Goal: Task Accomplishment & Management: Use online tool/utility

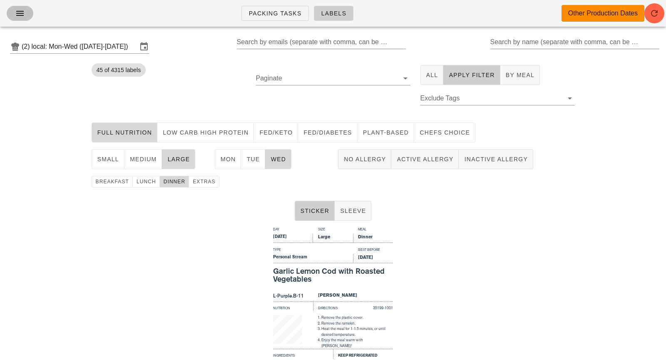
click at [21, 15] on icon "button" at bounding box center [20, 13] width 10 height 10
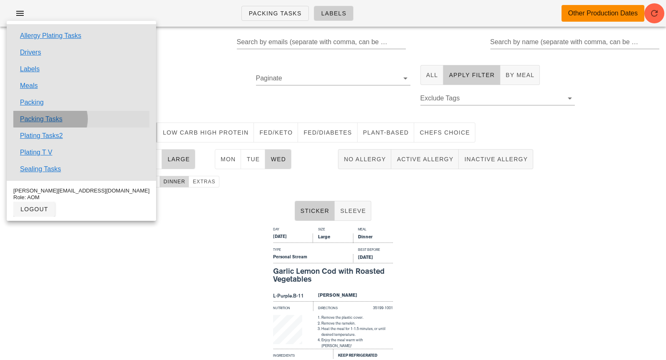
click at [48, 122] on link "Packing Tasks" at bounding box center [41, 119] width 42 height 10
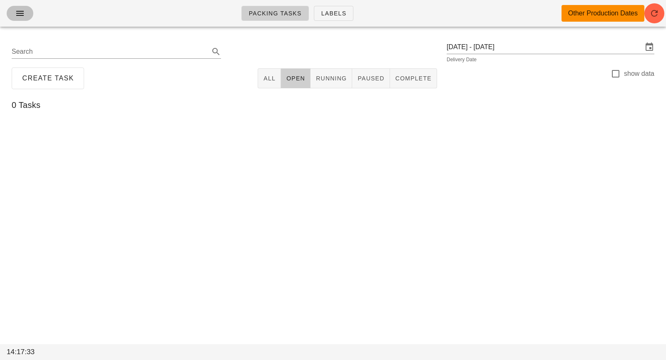
click at [13, 10] on span "button" at bounding box center [19, 13] width 13 height 10
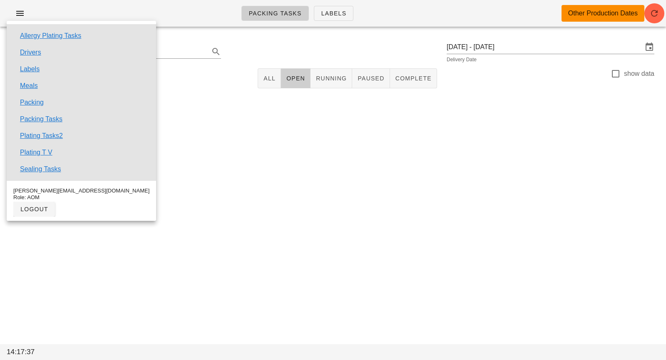
click at [396, 121] on div at bounding box center [333, 125] width 653 height 25
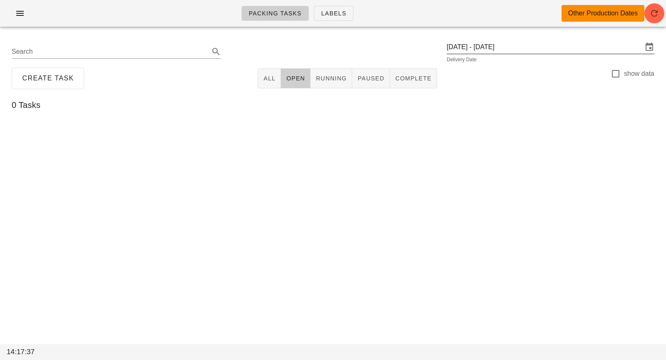
click at [507, 46] on input "[DATE] - [DATE]" at bounding box center [545, 46] width 196 height 13
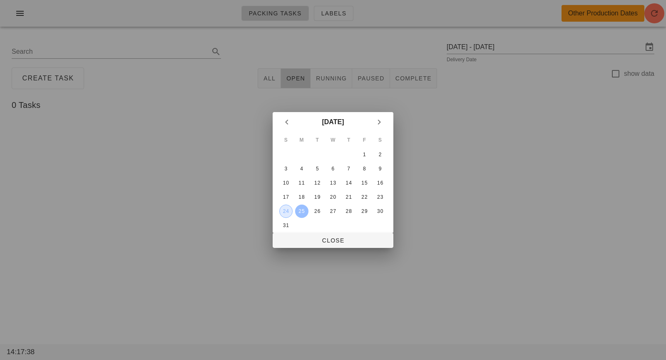
click at [285, 210] on div "24" at bounding box center [286, 211] width 12 height 6
click at [303, 235] on button "Close" at bounding box center [333, 240] width 121 height 15
type input "[DATE]"
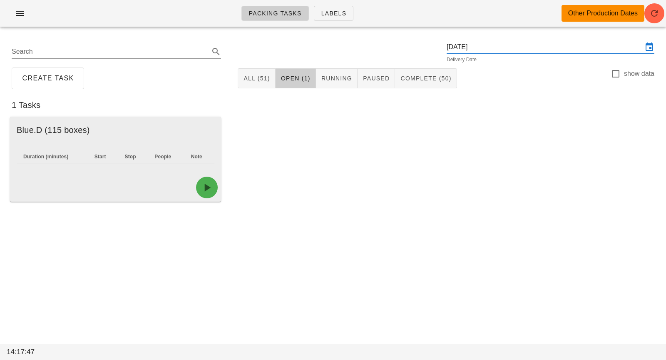
click at [162, 169] on div "Duration (minutes) Start Stop People Note" at bounding box center [115, 158] width 211 height 30
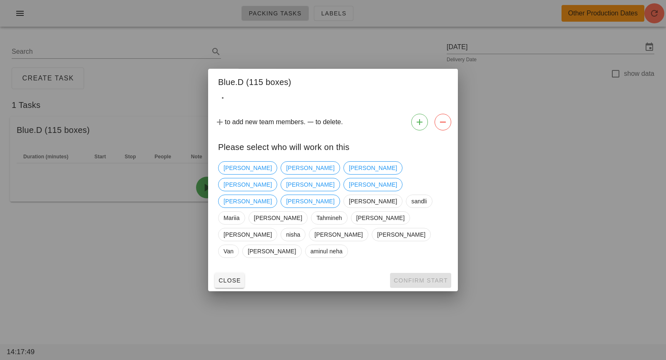
click at [564, 198] on div at bounding box center [333, 180] width 666 height 360
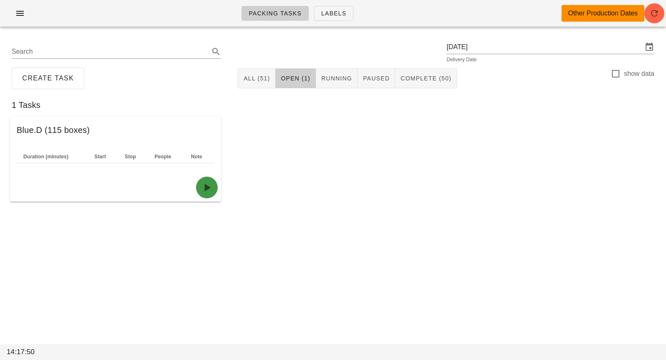
click at [203, 185] on icon "button" at bounding box center [206, 187] width 13 height 13
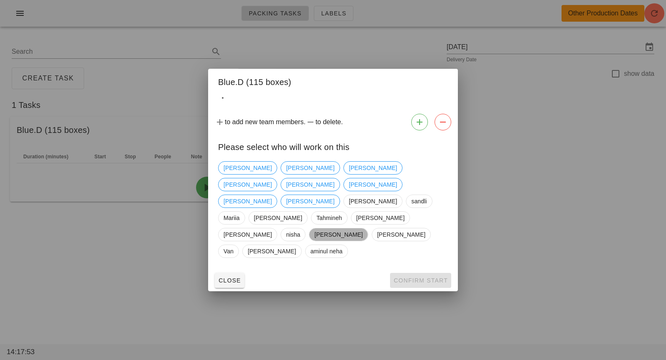
click at [337, 228] on span "[PERSON_NAME]" at bounding box center [338, 234] width 48 height 12
click at [407, 277] on span "Confirm Start" at bounding box center [421, 280] width 55 height 7
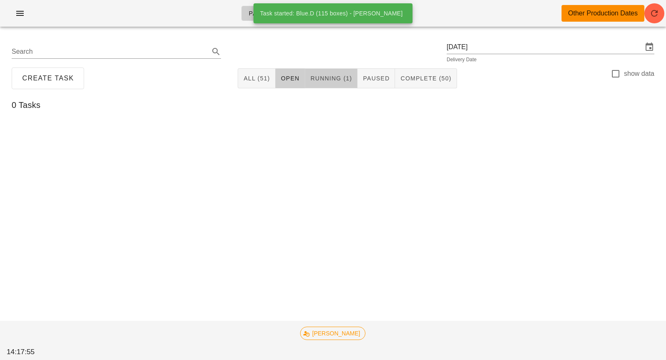
click at [340, 79] on span "Running (1)" at bounding box center [331, 78] width 42 height 7
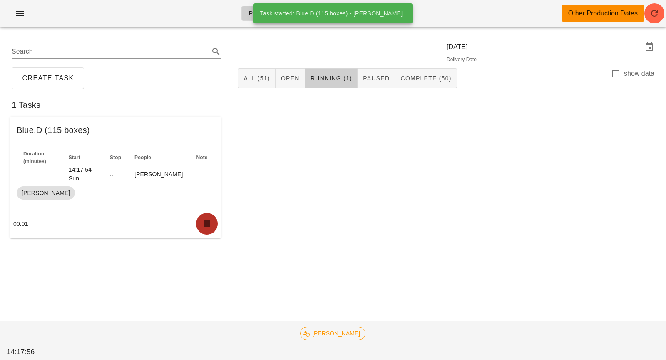
click at [211, 220] on icon "button" at bounding box center [206, 223] width 13 height 13
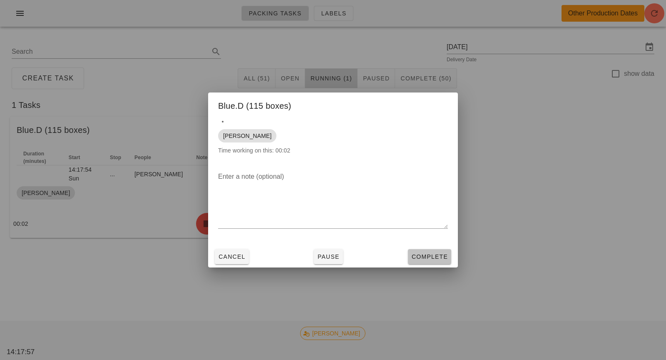
click at [433, 258] on span "Complete" at bounding box center [430, 256] width 37 height 7
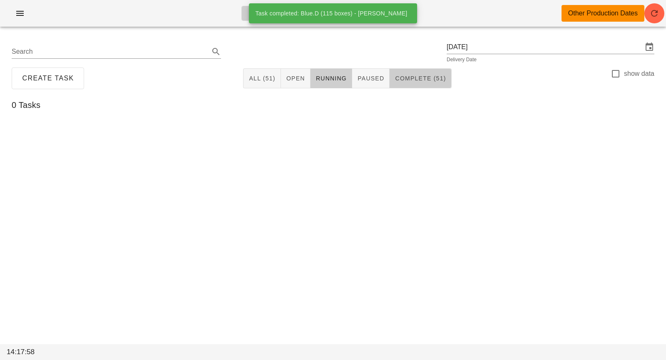
click at [423, 80] on span "Complete (51)" at bounding box center [420, 78] width 51 height 7
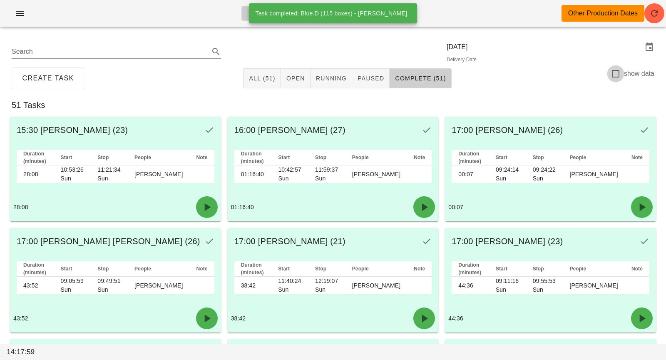
click at [620, 75] on div at bounding box center [616, 74] width 14 height 14
checkbox input "true"
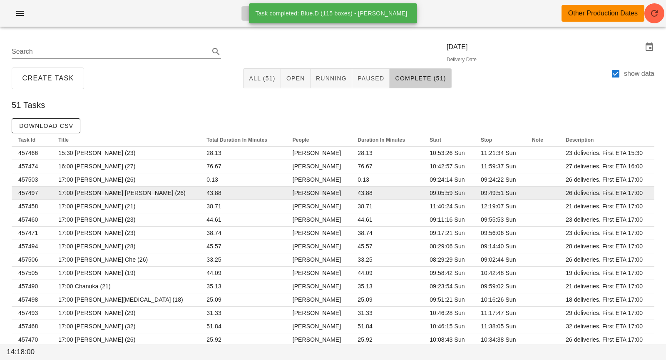
click at [160, 190] on td "17:00 [PERSON_NAME] [PERSON_NAME] (26)" at bounding box center [126, 193] width 148 height 13
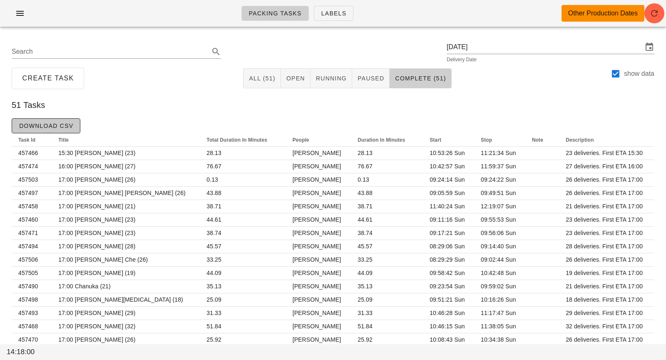
click at [61, 132] on button "Download CSV" at bounding box center [46, 125] width 69 height 15
